Goal: Task Accomplishment & Management: Use online tool/utility

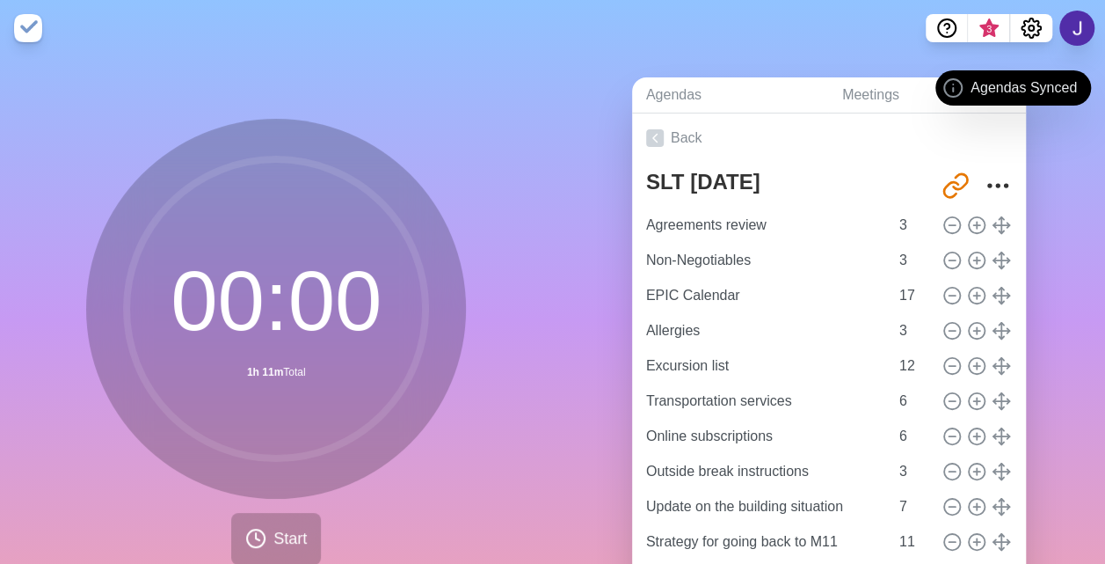
scroll to position [8, 0]
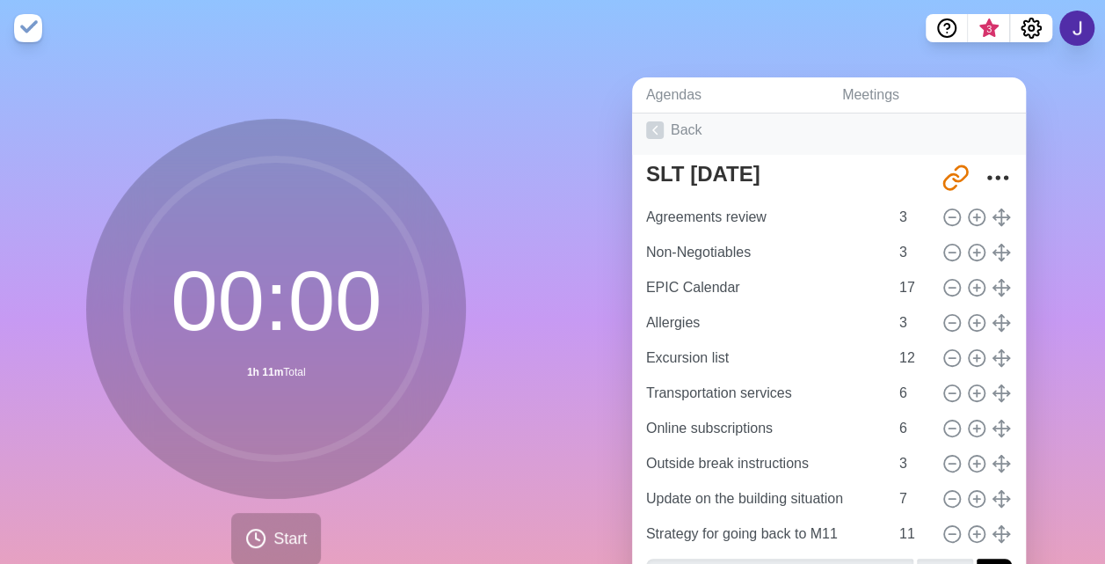
click at [829, 146] on link "Back" at bounding box center [829, 130] width 394 height 49
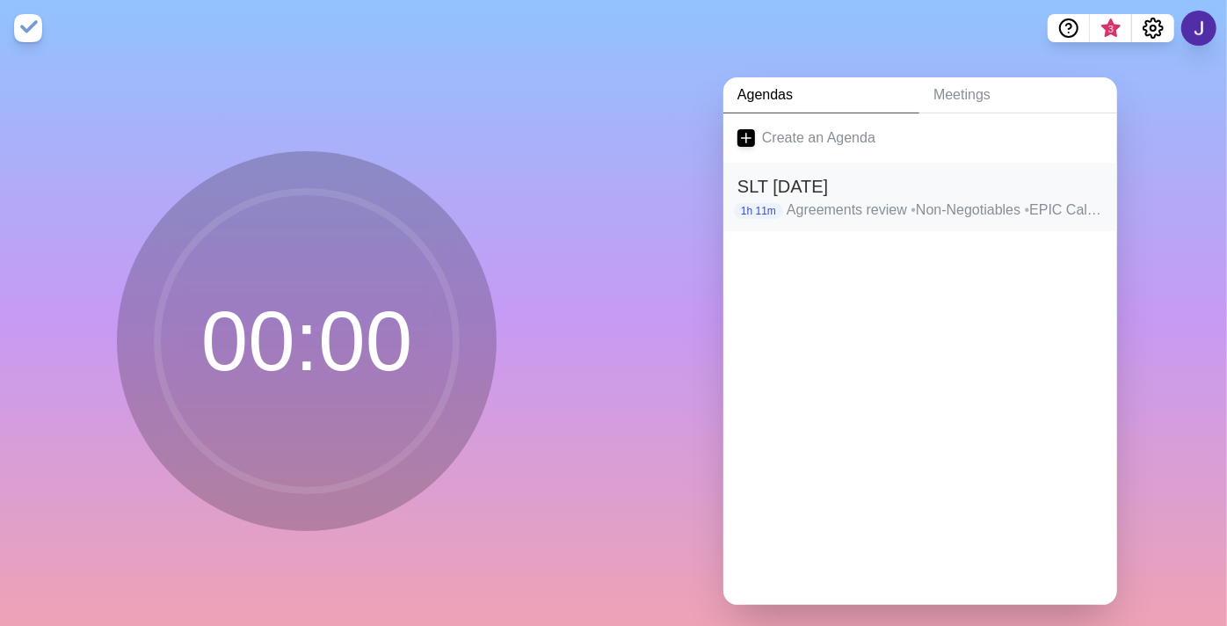
drag, startPoint x: 829, startPoint y: 146, endPoint x: 921, endPoint y: 163, distance: 93.8
click at [921, 163] on div "SLT Sept 9 1h 11m Agreements review • Non-Negotiables • EPIC Calendar • Allergi…" at bounding box center [921, 197] width 394 height 69
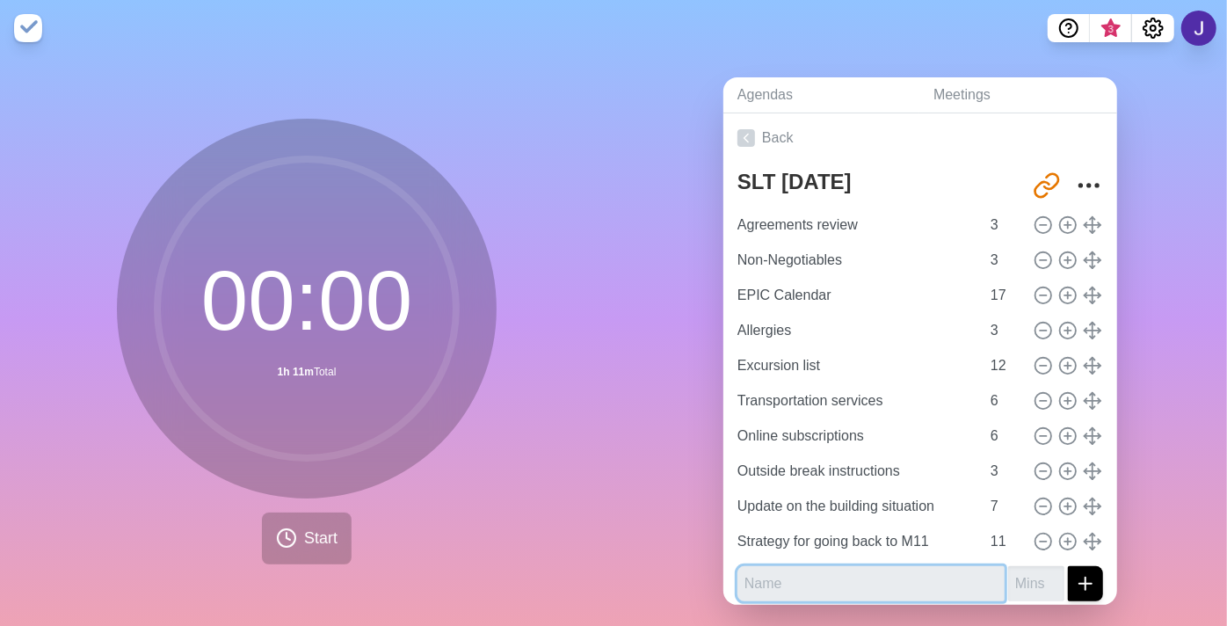
click at [794, 563] on input "text" at bounding box center [871, 583] width 267 height 35
type input "Student council"
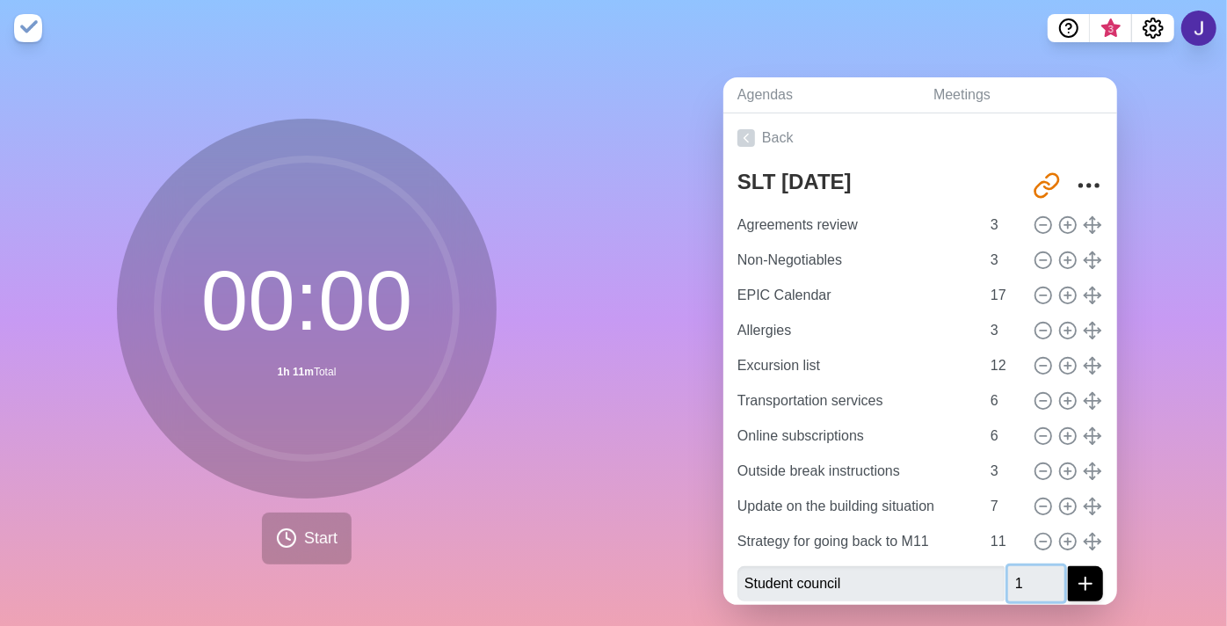
type input "1"
click at [1075, 563] on icon "submit" at bounding box center [1085, 583] width 21 height 21
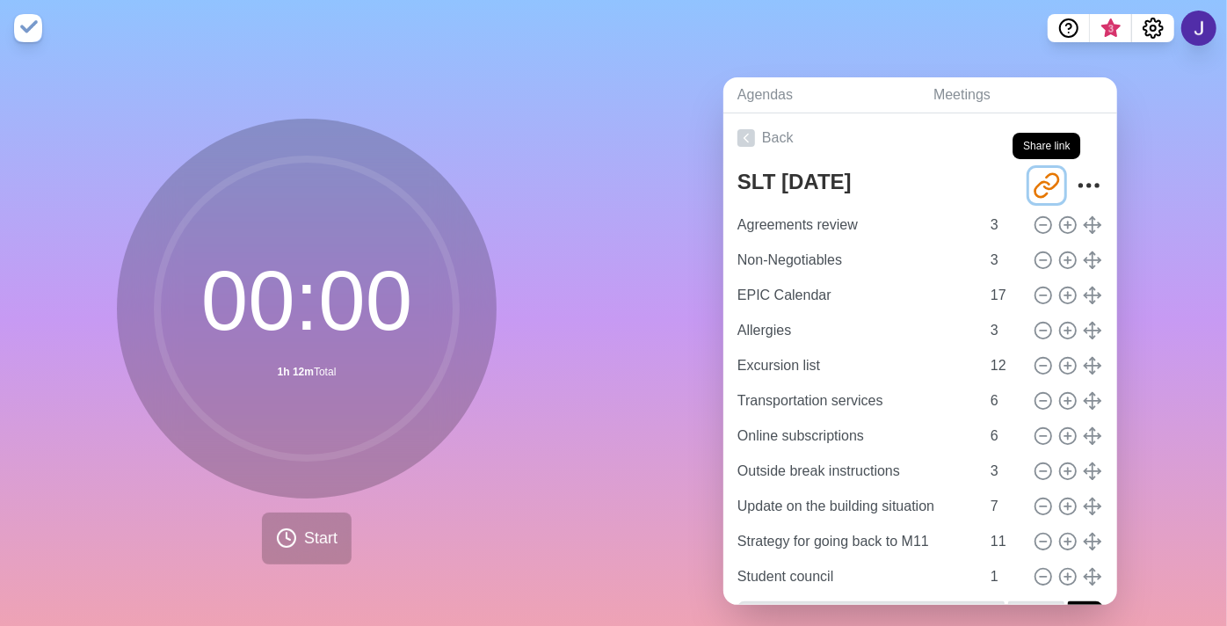
click at [1033, 186] on icon "Share link" at bounding box center [1047, 185] width 28 height 28
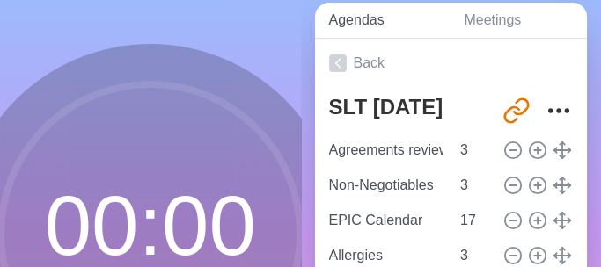
scroll to position [98, 0]
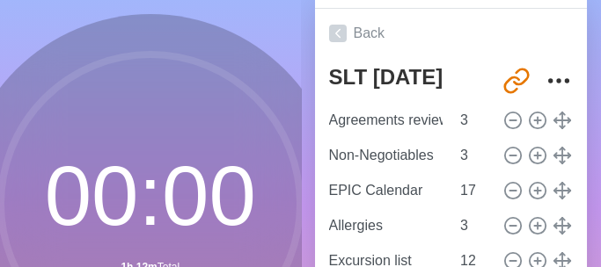
click at [152, 55] on circle at bounding box center [150, 204] width 299 height 299
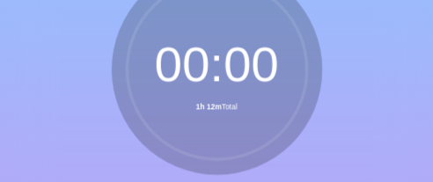
scroll to position [97, 0]
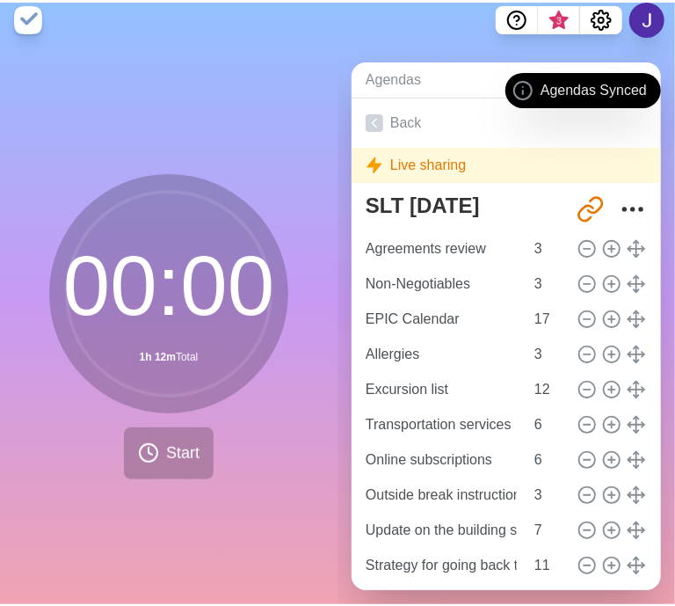
scroll to position [22, 0]
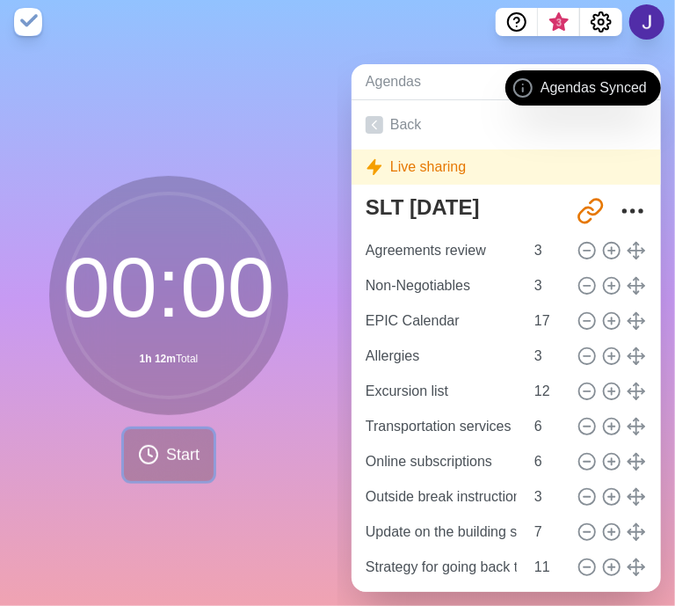
click at [197, 181] on button "Start" at bounding box center [169, 455] width 90 height 52
click at [174, 181] on span "Start" at bounding box center [182, 455] width 33 height 24
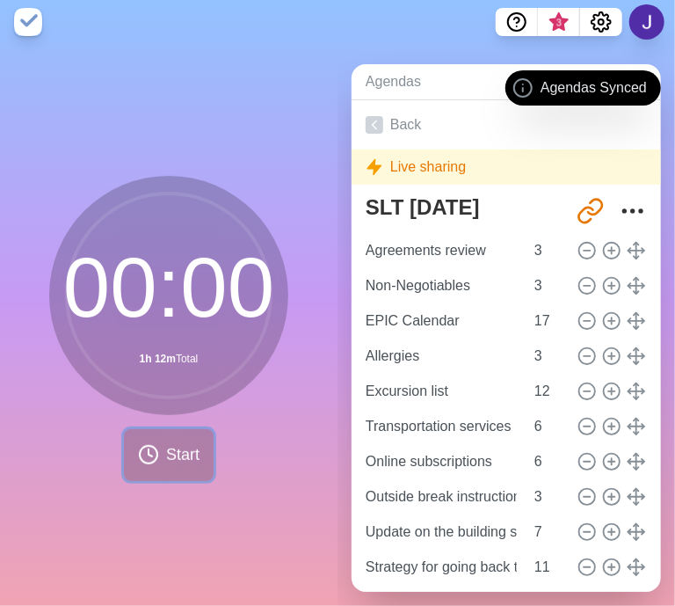
drag, startPoint x: 174, startPoint y: 437, endPoint x: 164, endPoint y: 415, distance: 24.0
click at [174, 181] on span "Start" at bounding box center [182, 455] width 33 height 24
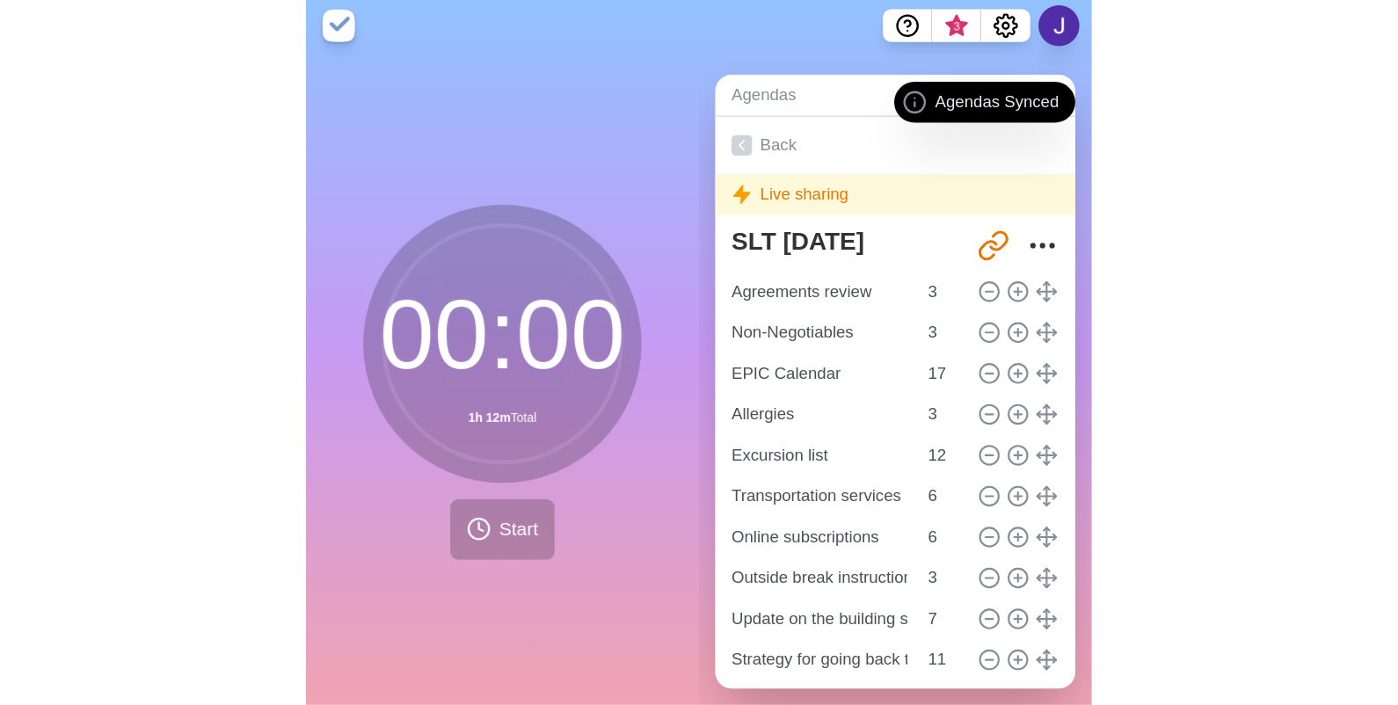
scroll to position [0, 0]
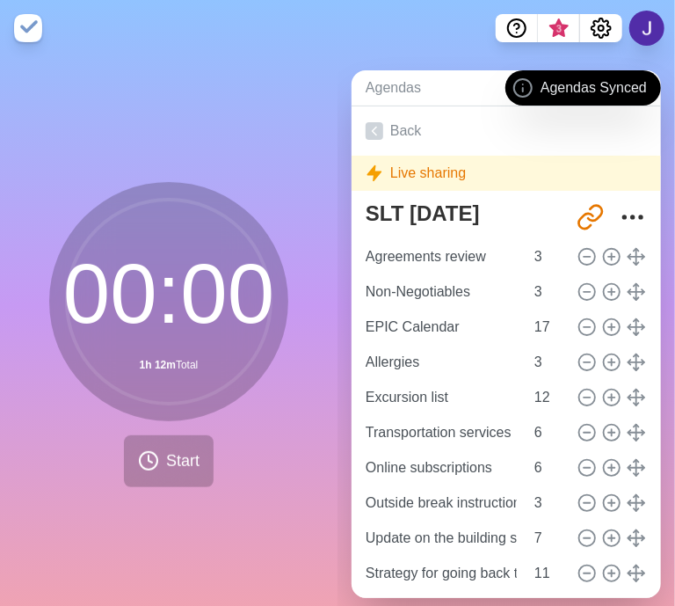
click at [36, 32] on img at bounding box center [28, 28] width 28 height 28
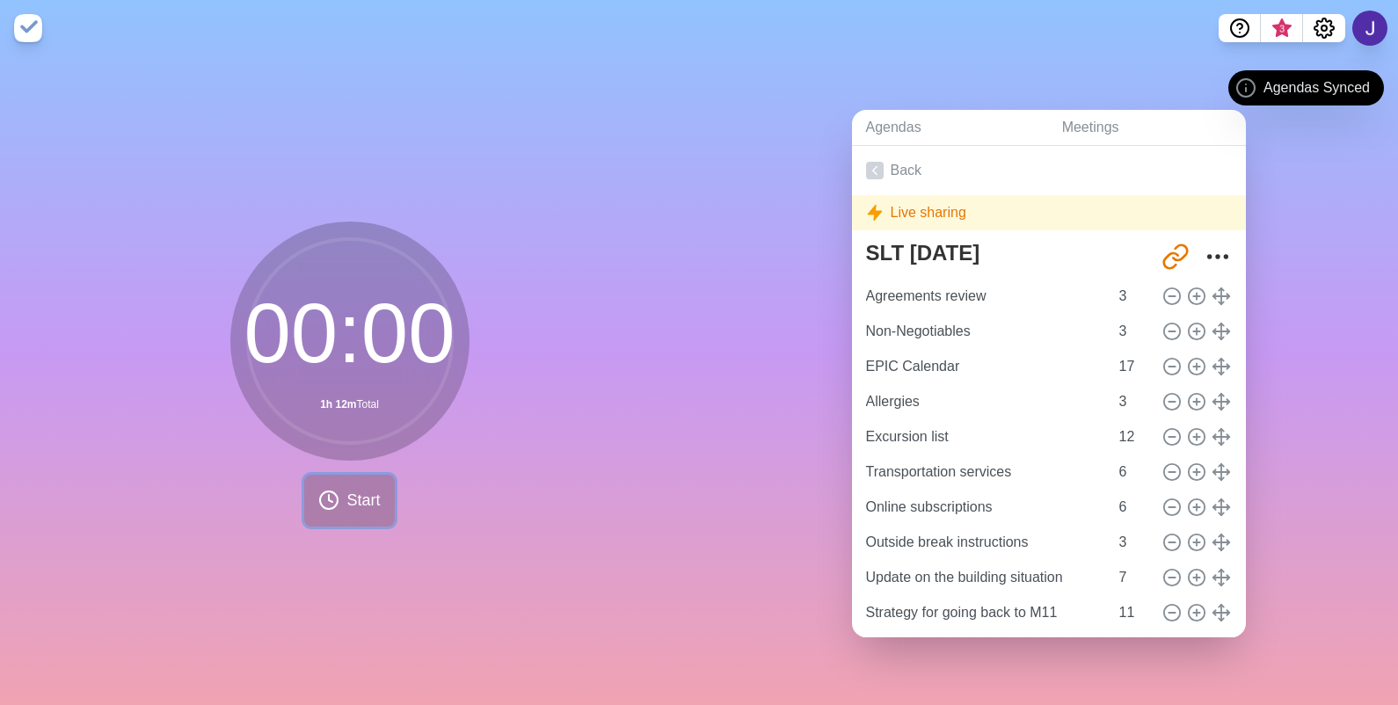
click at [346, 181] on span "Start" at bounding box center [362, 501] width 33 height 24
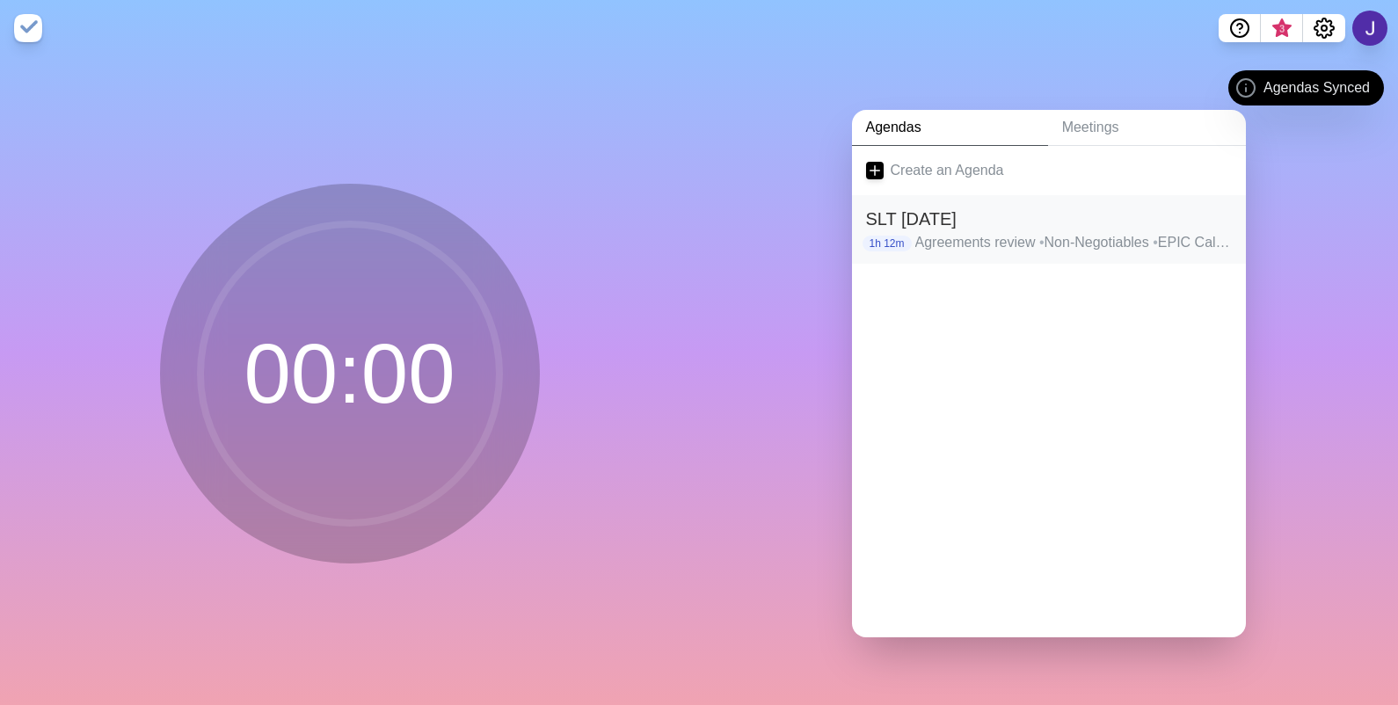
click at [1024, 232] on p "Agreements review • Non-Negotiables • EPIC Calendar • Allergies • Excursion lis…" at bounding box center [1073, 242] width 317 height 21
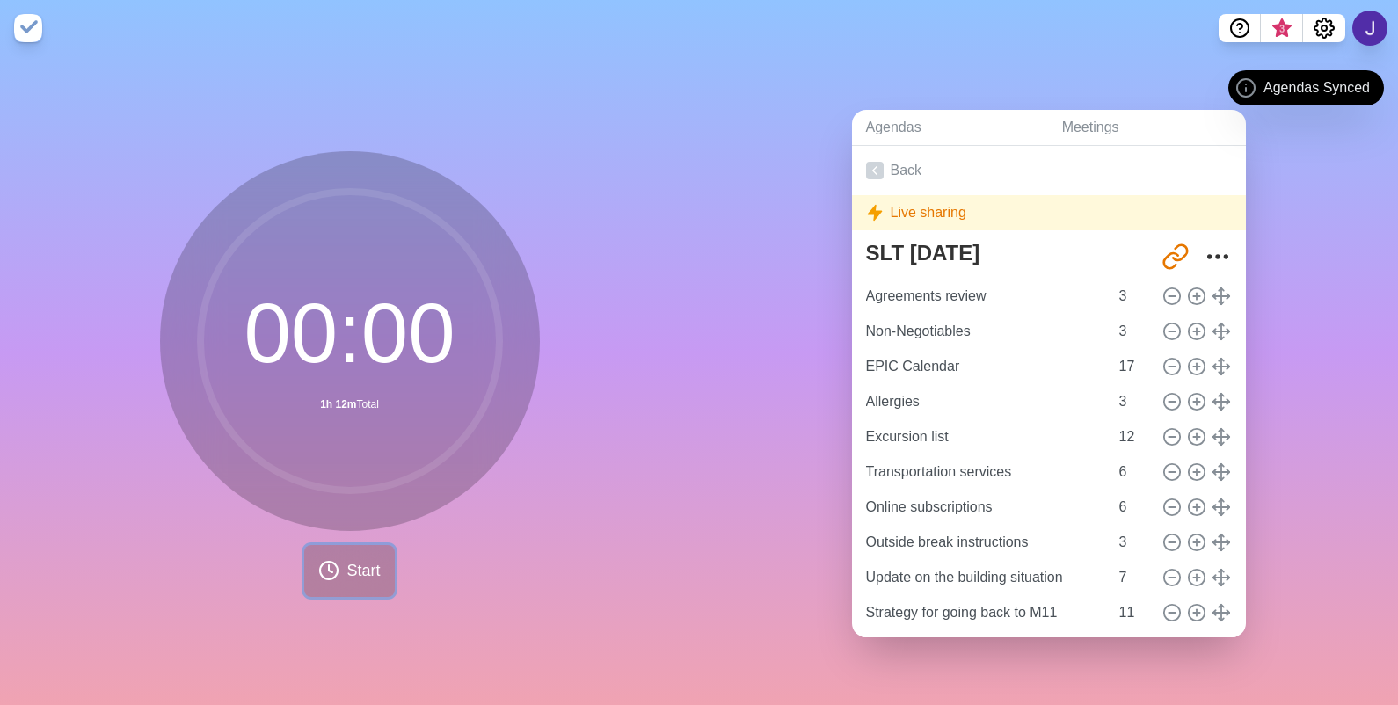
click at [324, 563] on icon at bounding box center [328, 570] width 21 height 21
click at [324, 562] on icon at bounding box center [328, 570] width 21 height 21
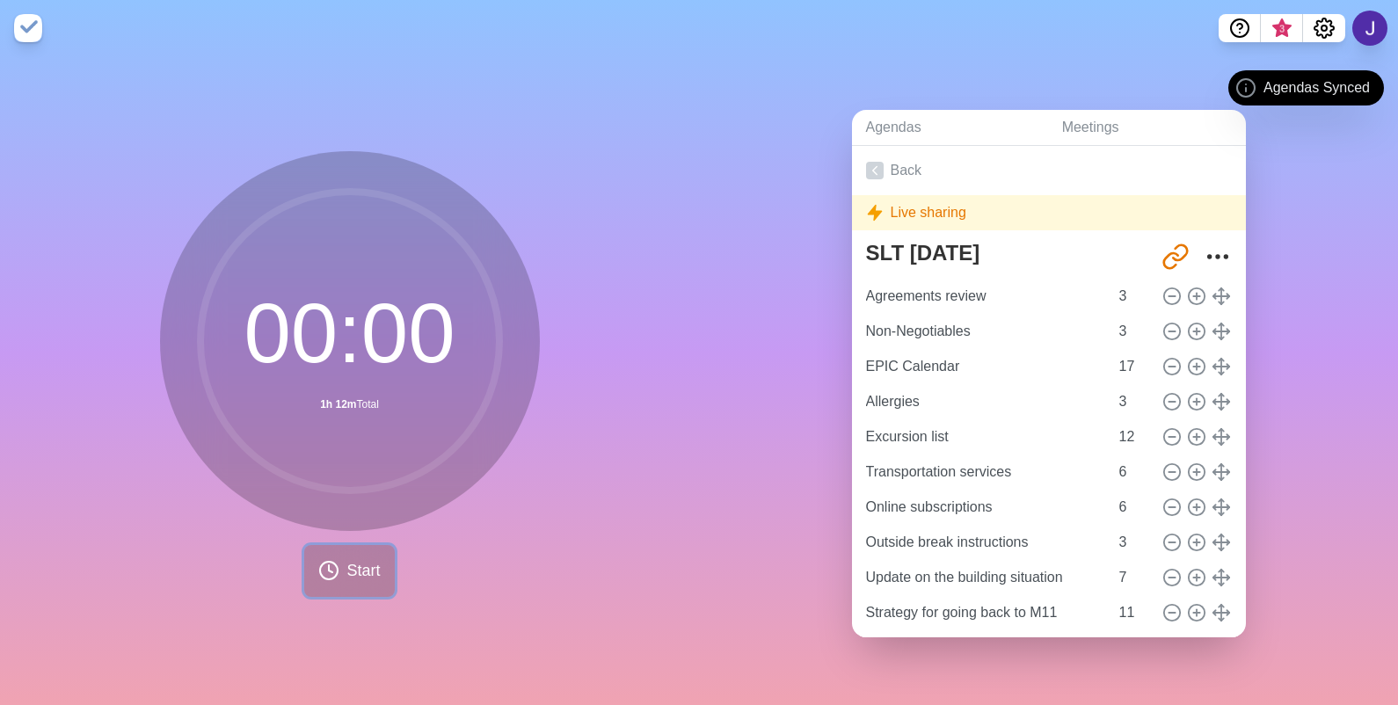
click at [324, 562] on icon at bounding box center [328, 570] width 21 height 21
click at [325, 562] on icon at bounding box center [328, 570] width 21 height 21
click at [1320, 19] on icon "Settings" at bounding box center [1324, 28] width 21 height 21
click at [1321, 19] on icon "Settings" at bounding box center [1324, 28] width 21 height 21
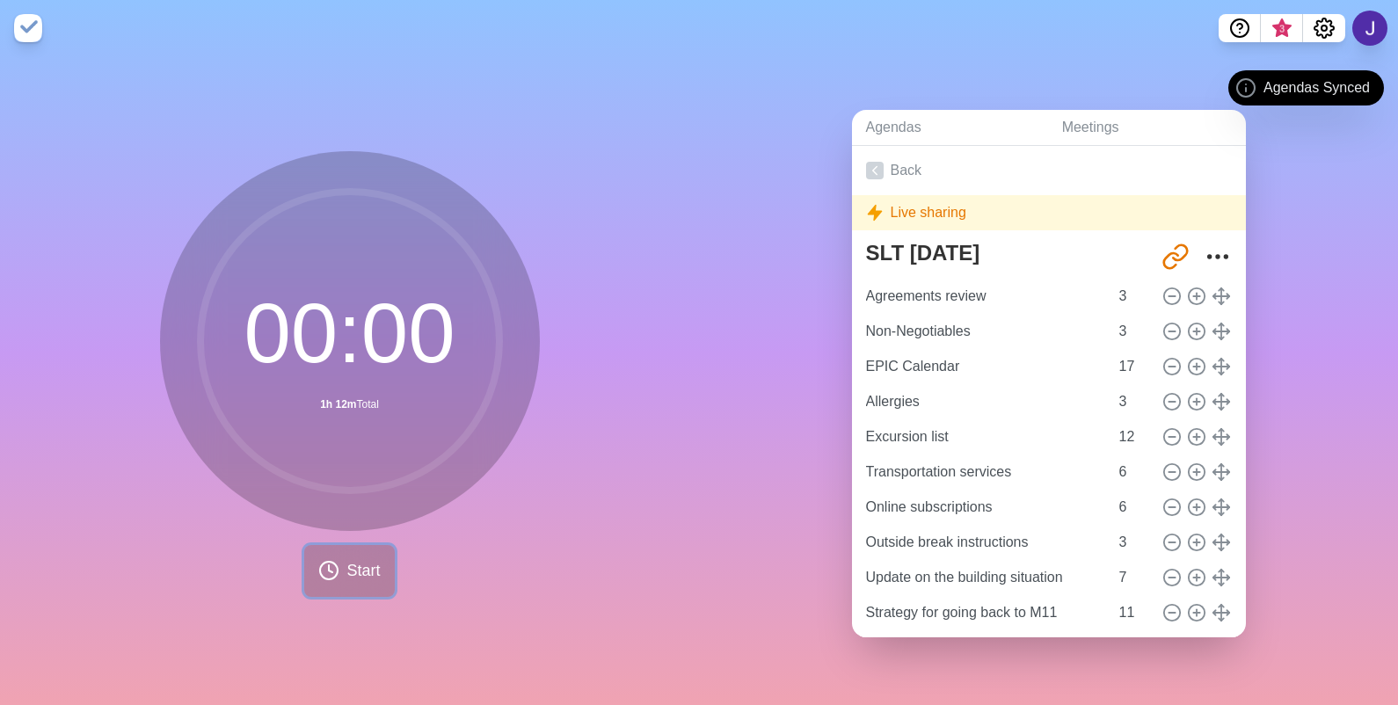
click at [346, 570] on span "Start" at bounding box center [362, 571] width 33 height 24
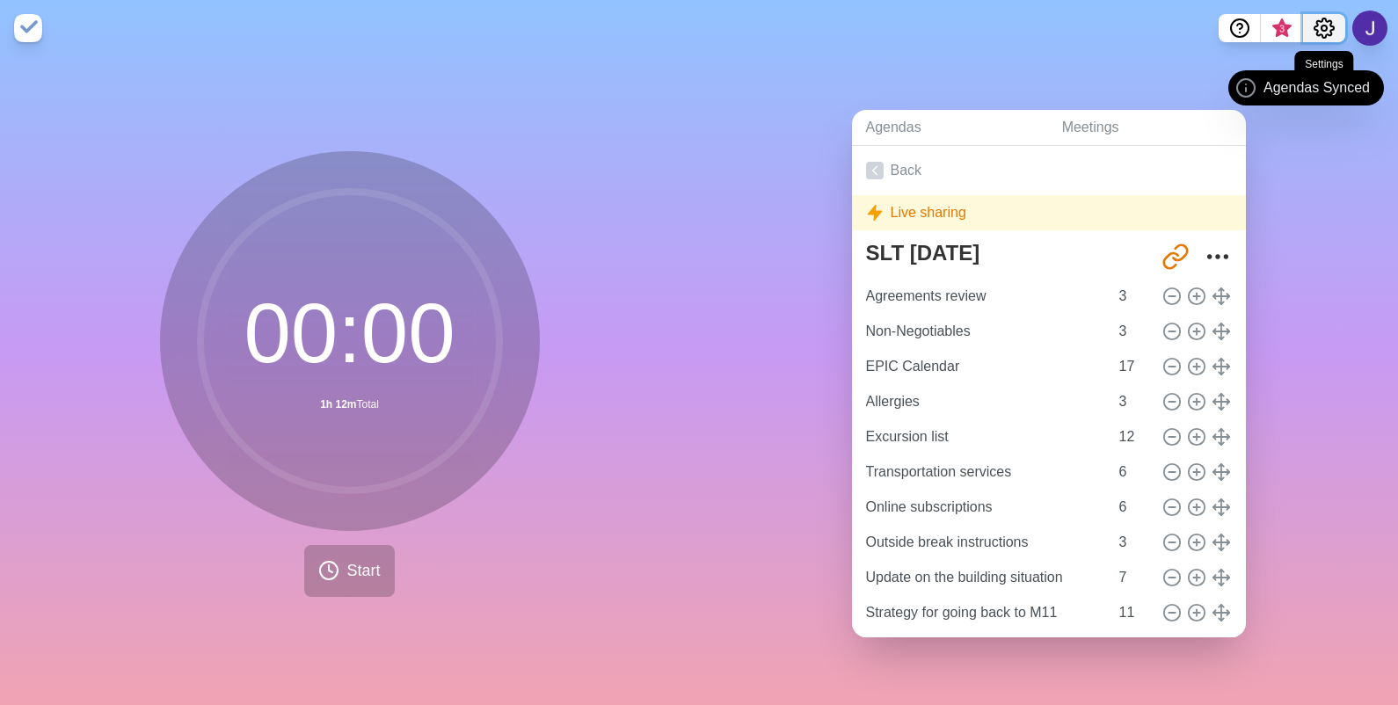
click at [1323, 26] on icon "Settings" at bounding box center [1324, 28] width 21 height 21
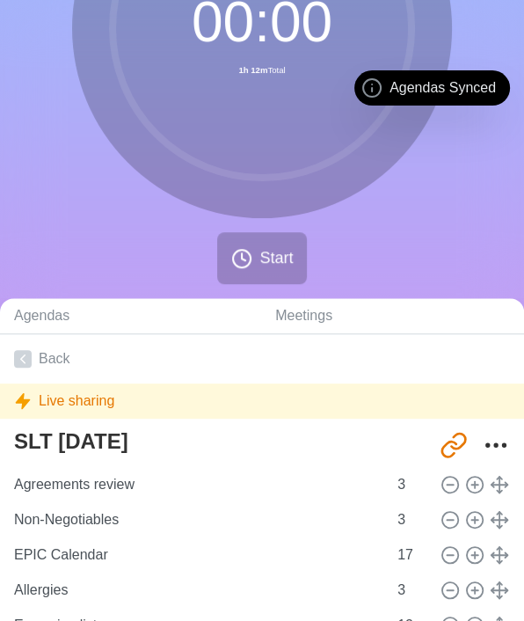
scroll to position [109, 0]
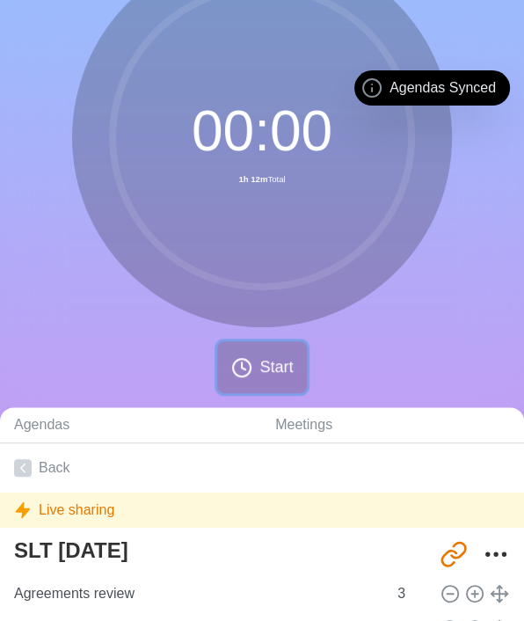
click at [270, 360] on span "Start" at bounding box center [275, 367] width 33 height 24
